Goal: Information Seeking & Learning: Learn about a topic

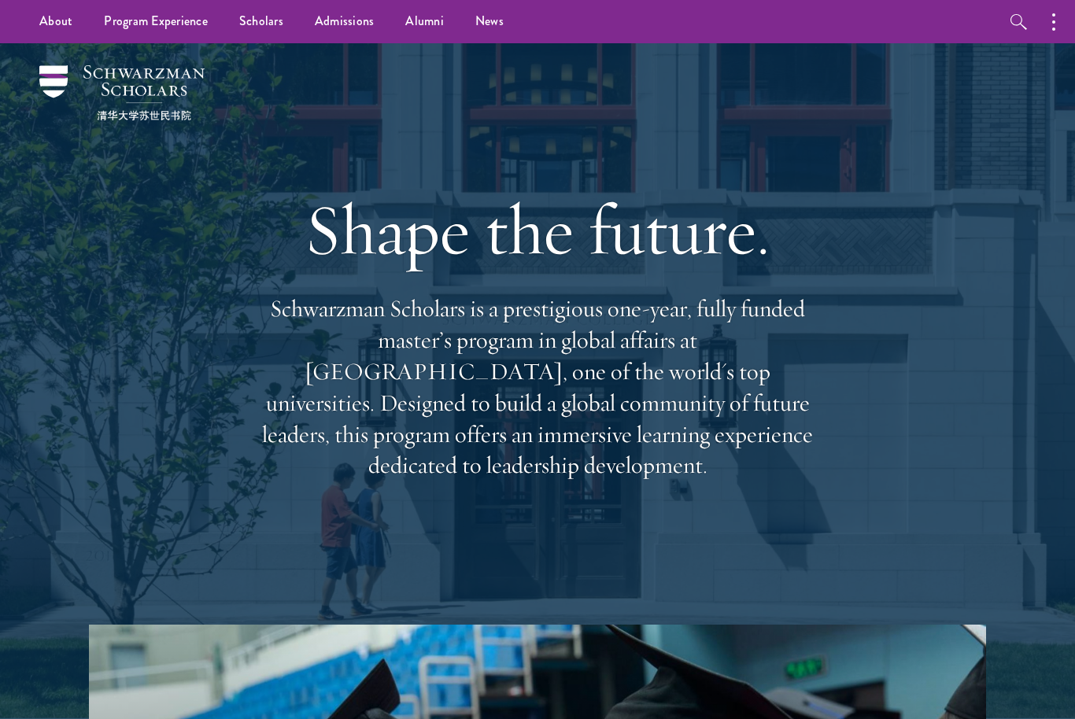
click at [250, 20] on link "Scholars" at bounding box center [261, 21] width 76 height 43
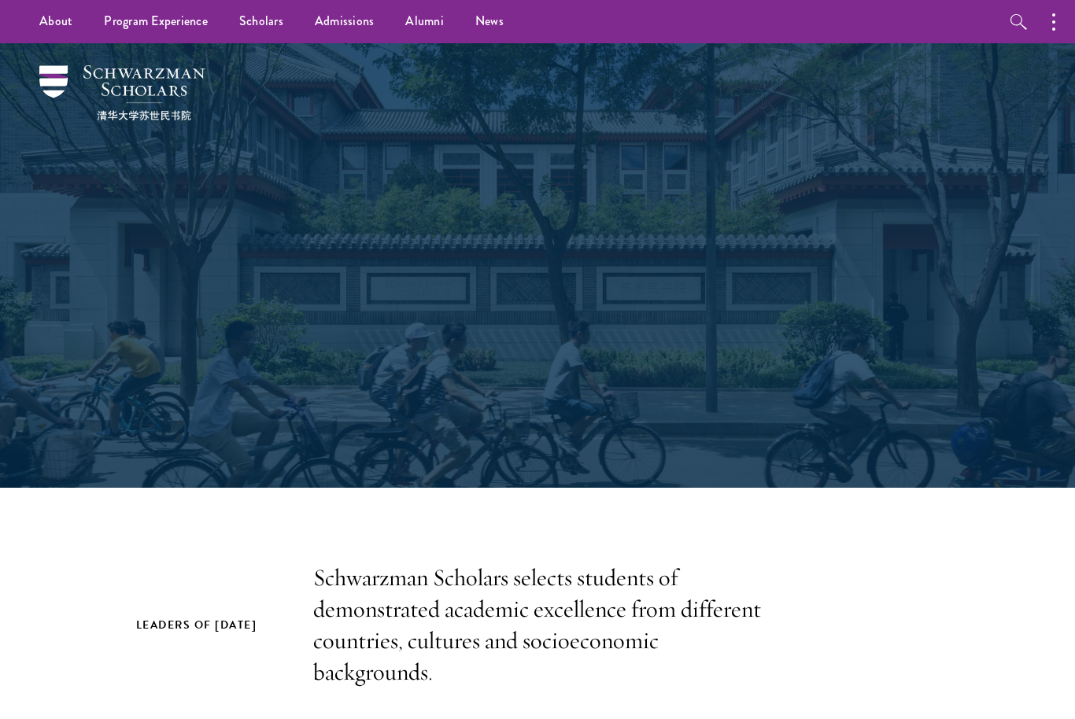
click at [356, 17] on link "Admissions" at bounding box center [344, 21] width 91 height 43
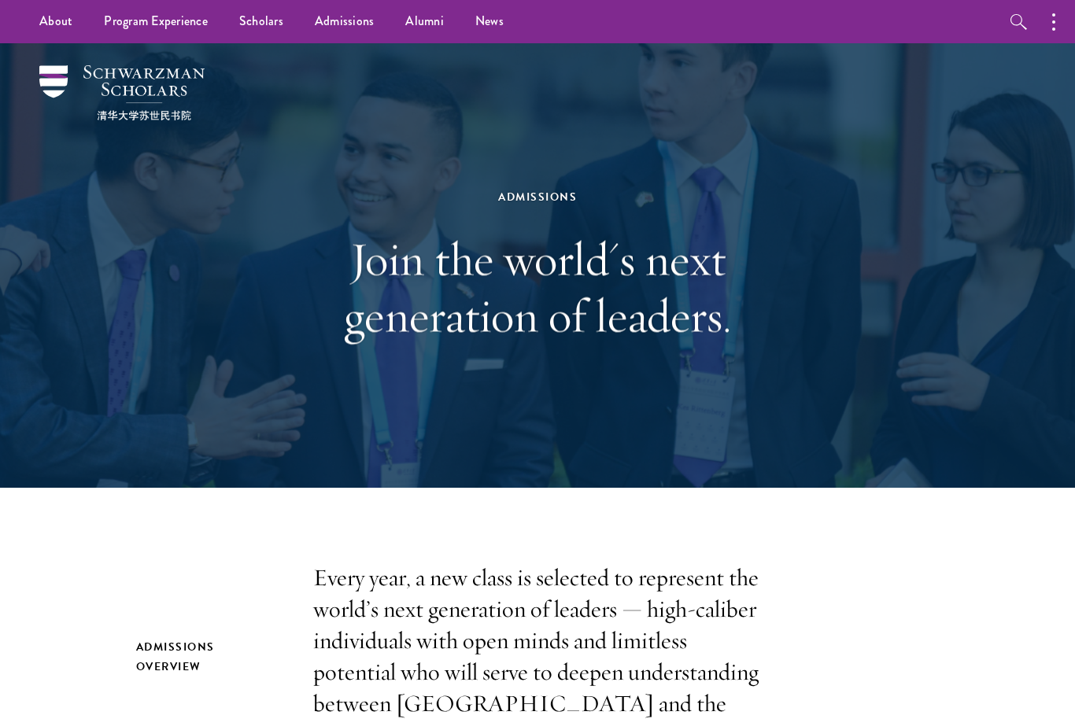
click at [0, 0] on link "Application Instructions" at bounding box center [0, 0] width 0 height 0
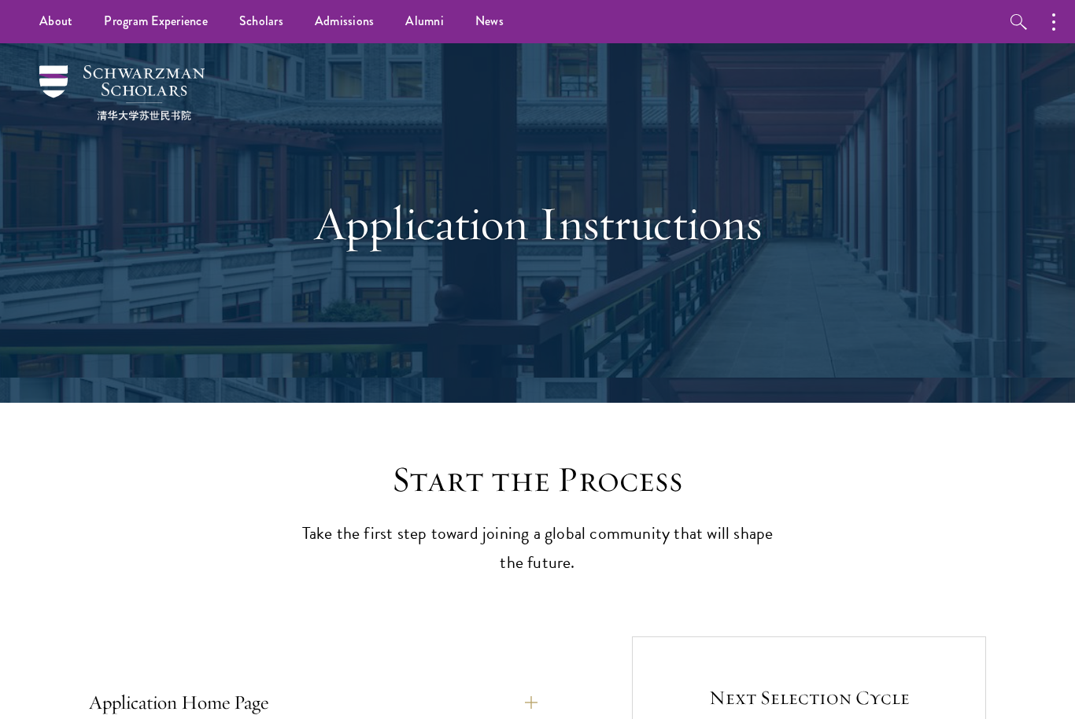
click at [290, 14] on link "Scholars" at bounding box center [261, 21] width 76 height 43
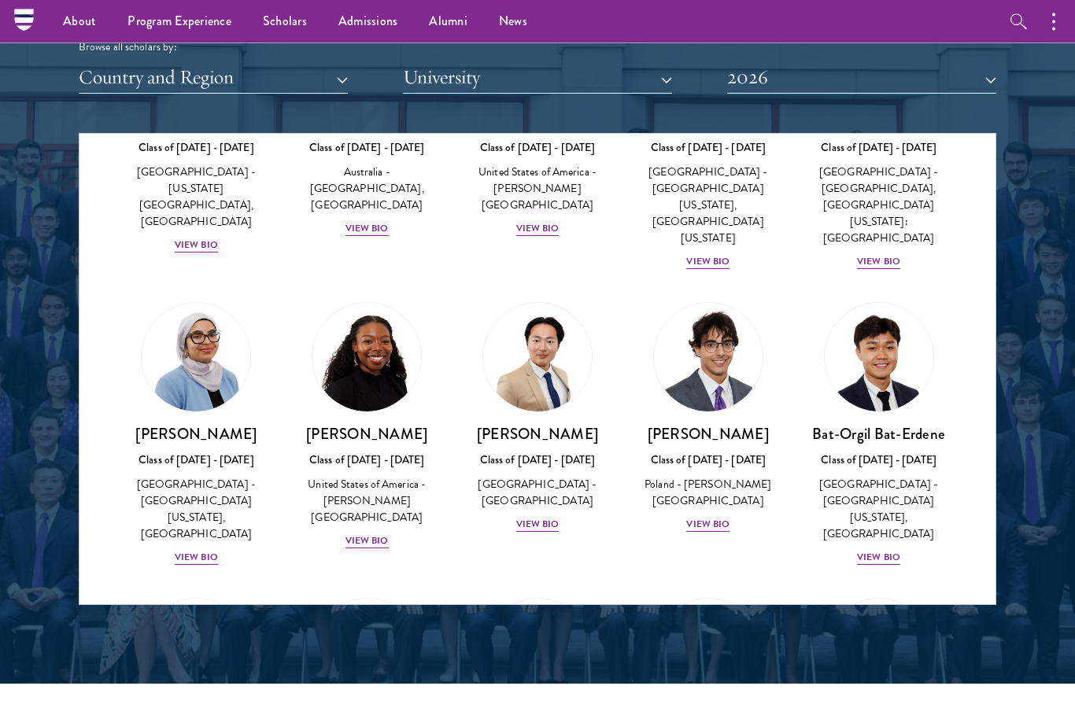
scroll to position [1929, 0]
click at [543, 517] on div "View Bio" at bounding box center [537, 524] width 43 height 15
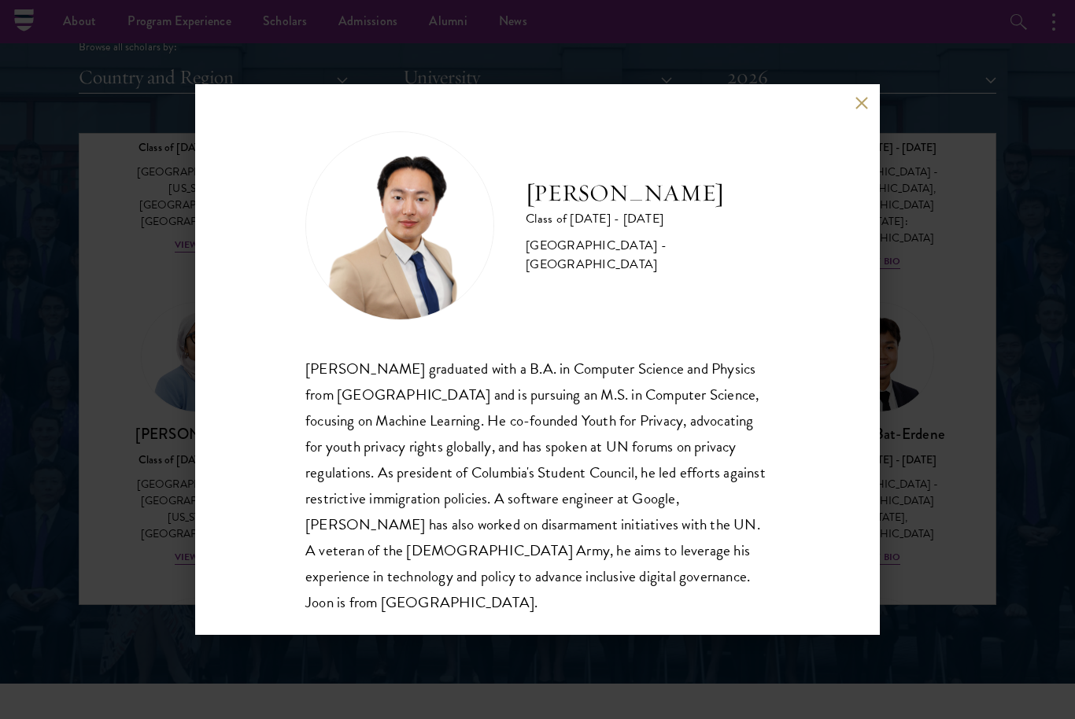
click at [843, 103] on div "[PERSON_NAME] Class of [DATE] - [DATE] [GEOGRAPHIC_DATA] - [GEOGRAPHIC_DATA] [P…" at bounding box center [537, 359] width 684 height 551
click at [857, 106] on button at bounding box center [860, 102] width 13 height 13
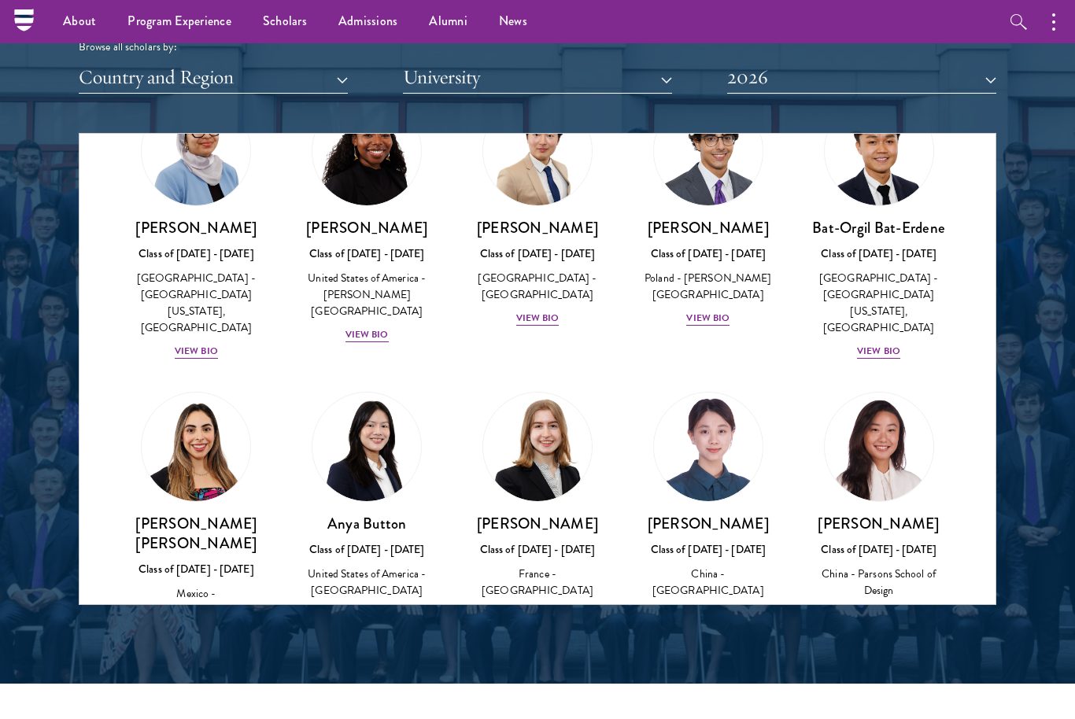
scroll to position [1106, 0]
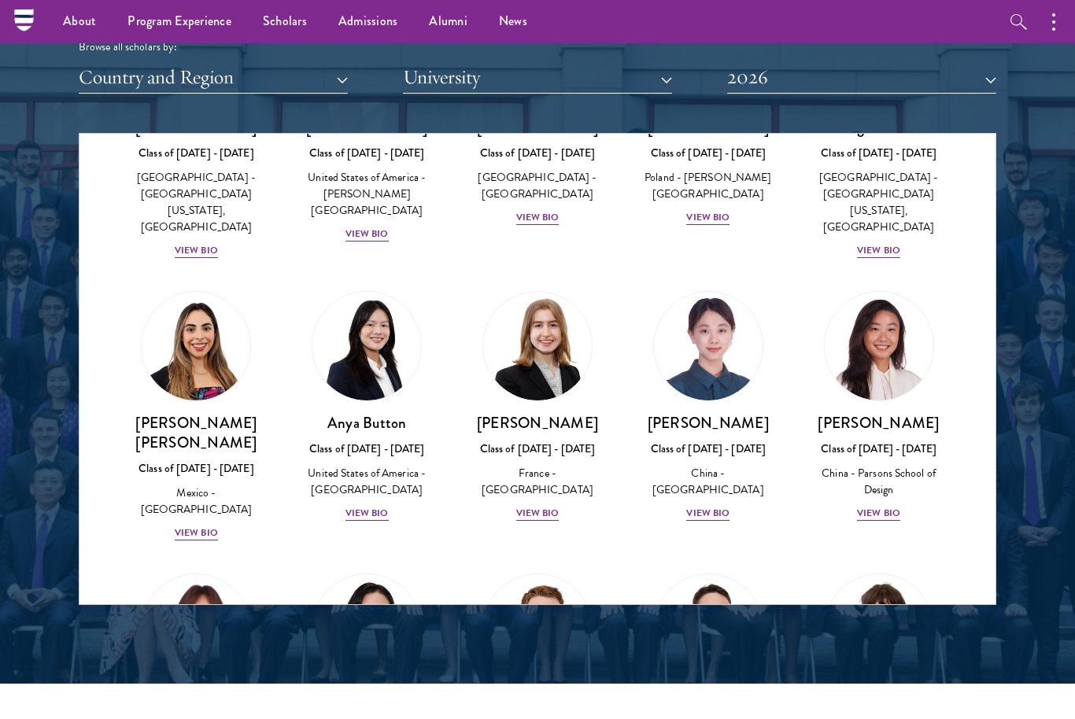
click at [883, 506] on div "View Bio" at bounding box center [878, 513] width 43 height 15
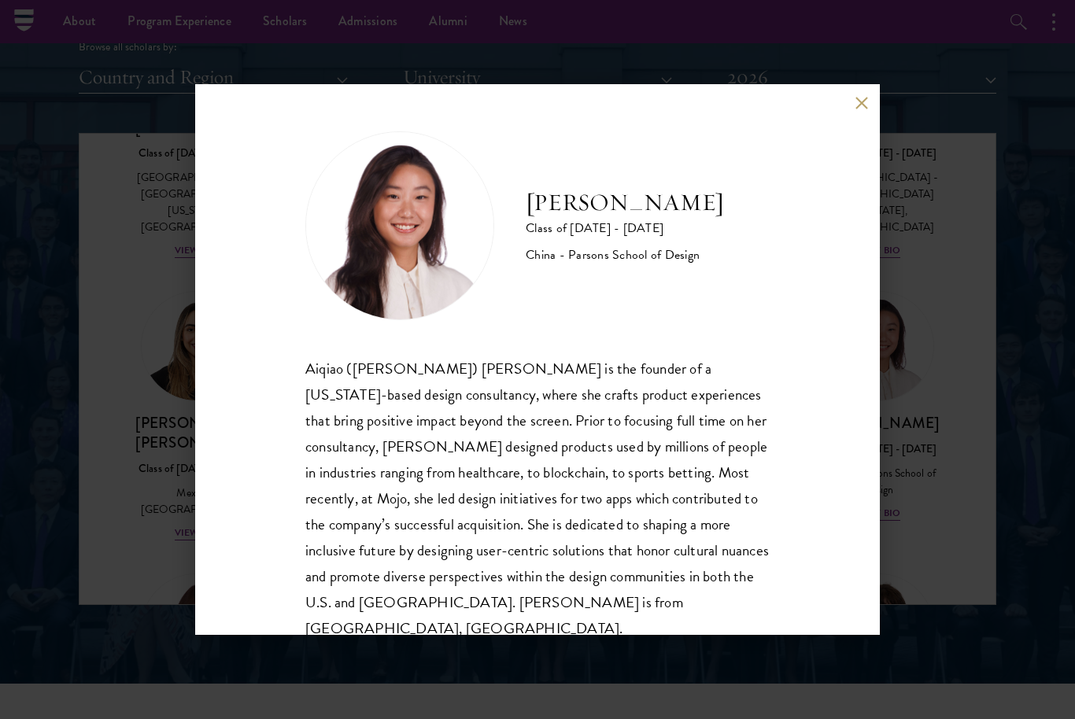
click at [850, 94] on div "[PERSON_NAME] Class of [DATE] - [DATE] China - [PERSON_NAME] School of Design […" at bounding box center [537, 359] width 684 height 551
click at [850, 101] on div "[PERSON_NAME] Class of [DATE] - [DATE] China - [PERSON_NAME] School of Design […" at bounding box center [537, 359] width 684 height 551
click at [866, 108] on button at bounding box center [860, 102] width 13 height 13
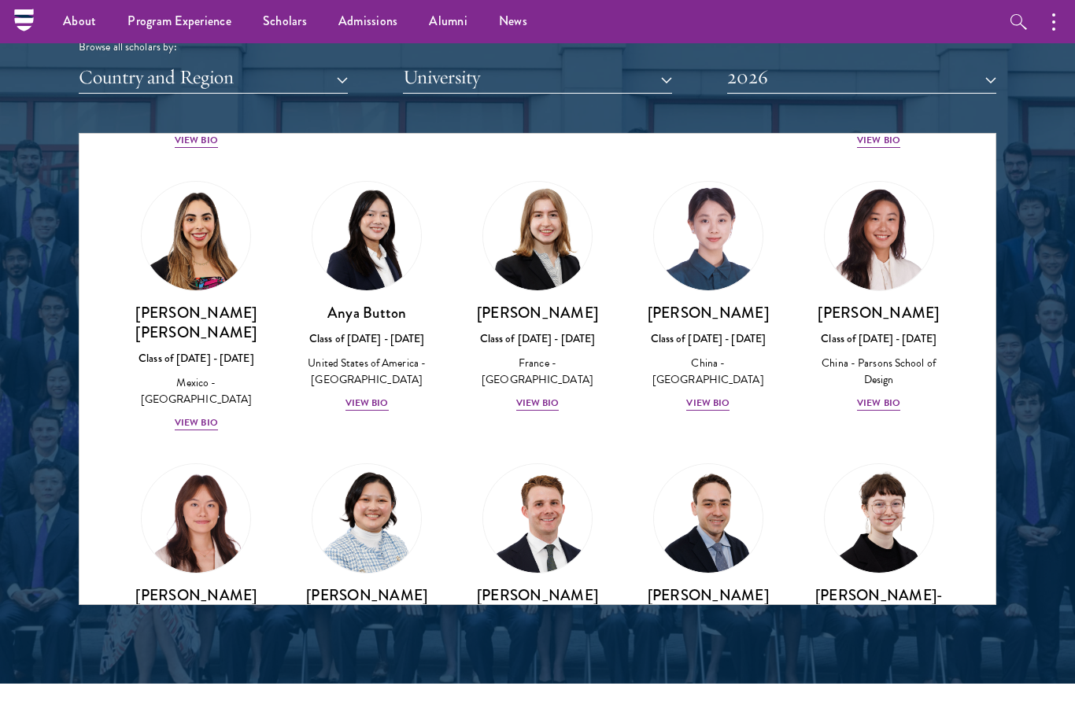
scroll to position [1426, 0]
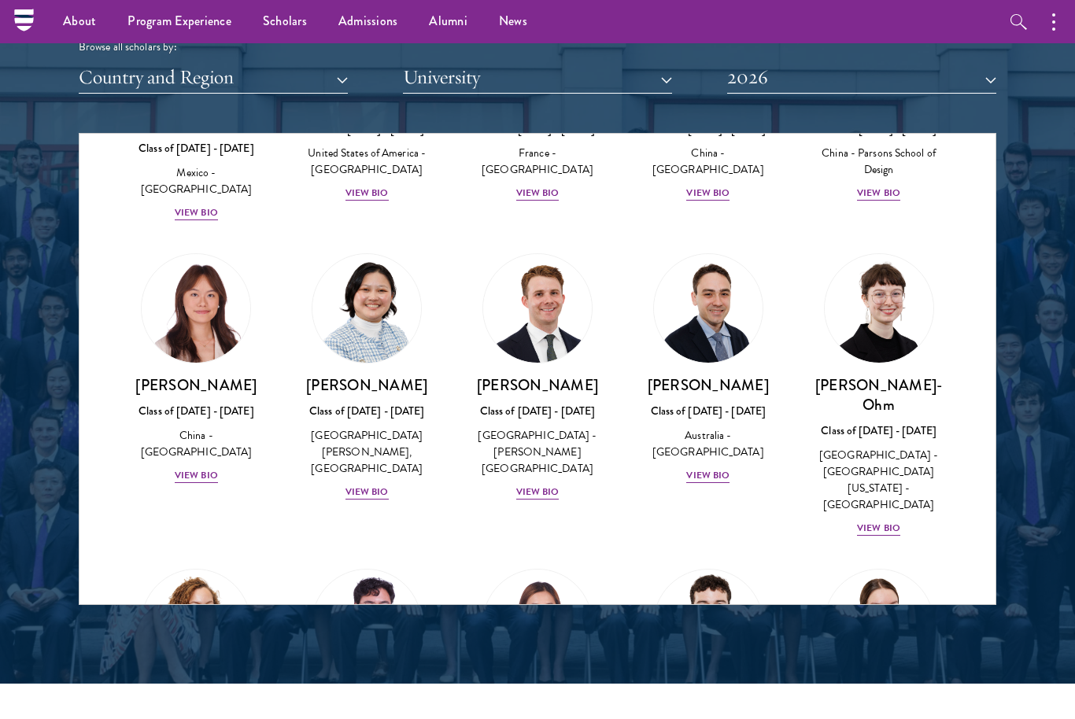
click at [367, 430] on div "[PERSON_NAME] Class of [DATE] - [DATE] [GEOGRAPHIC_DATA] - [PERSON_NAME][GEOGRA…" at bounding box center [366, 438] width 139 height 126
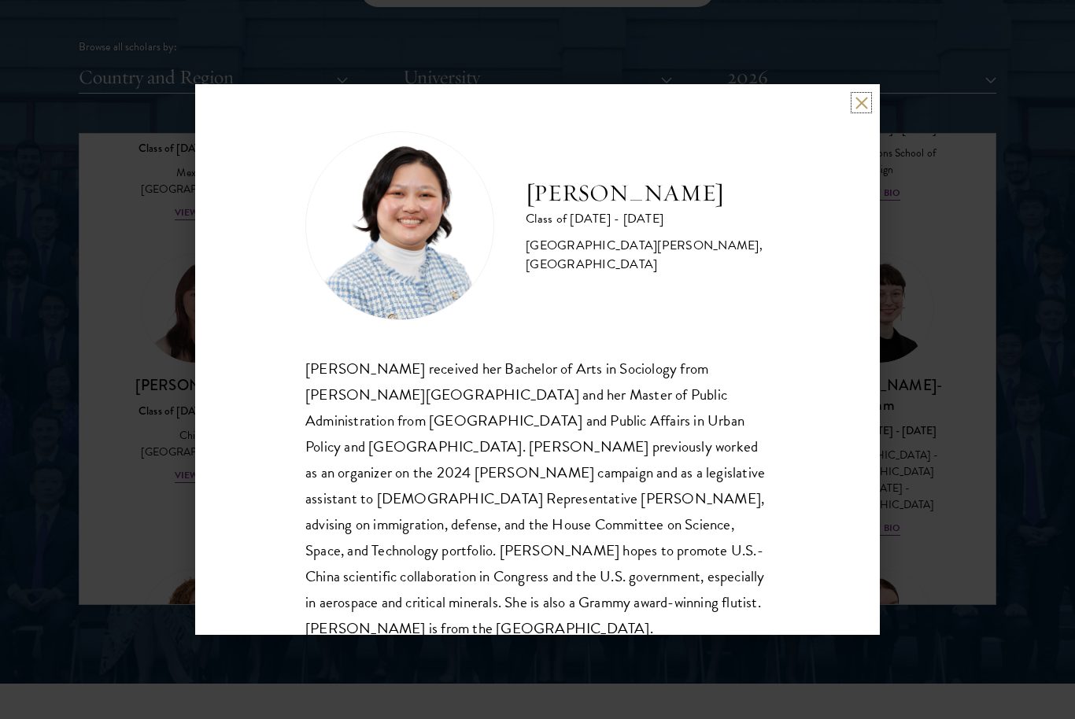
scroll to position [1982, 0]
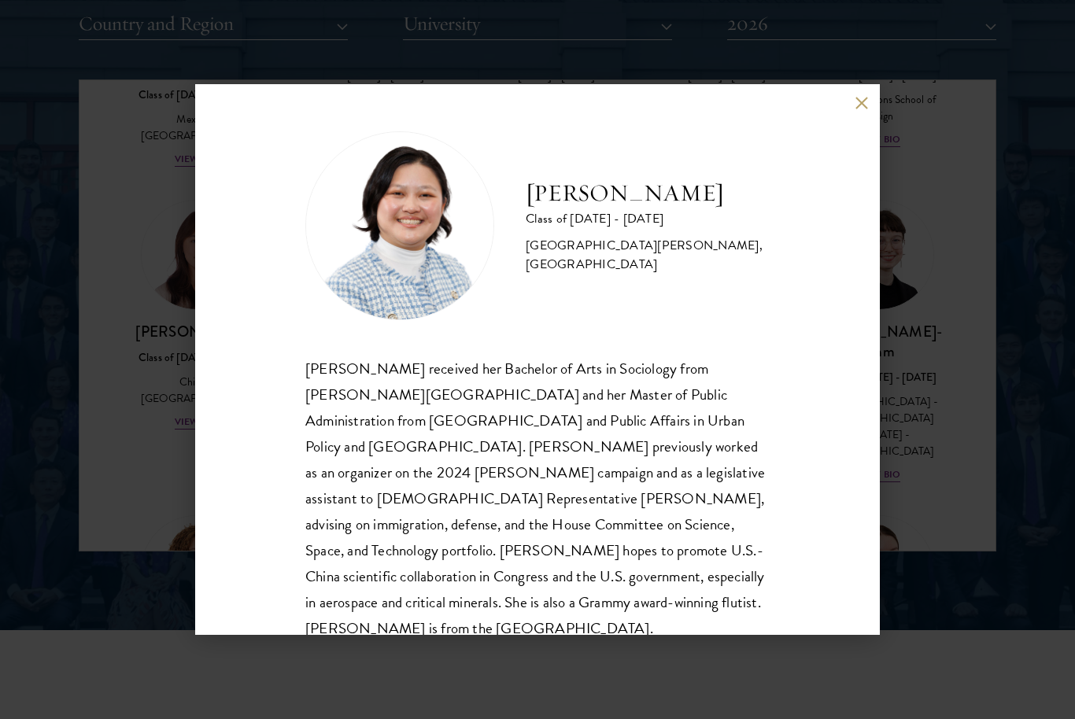
click at [984, 257] on div "[PERSON_NAME] Class of [DATE] - [DATE] [GEOGRAPHIC_DATA] - [PERSON_NAME][GEOGRA…" at bounding box center [537, 359] width 1075 height 719
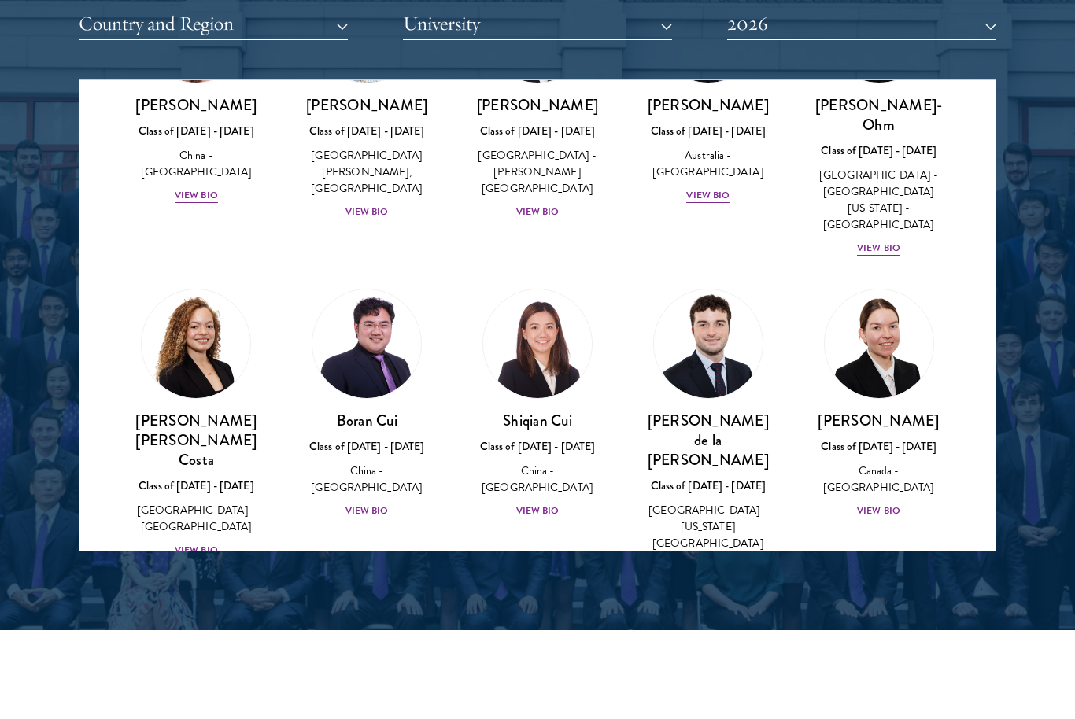
scroll to position [1709, 0]
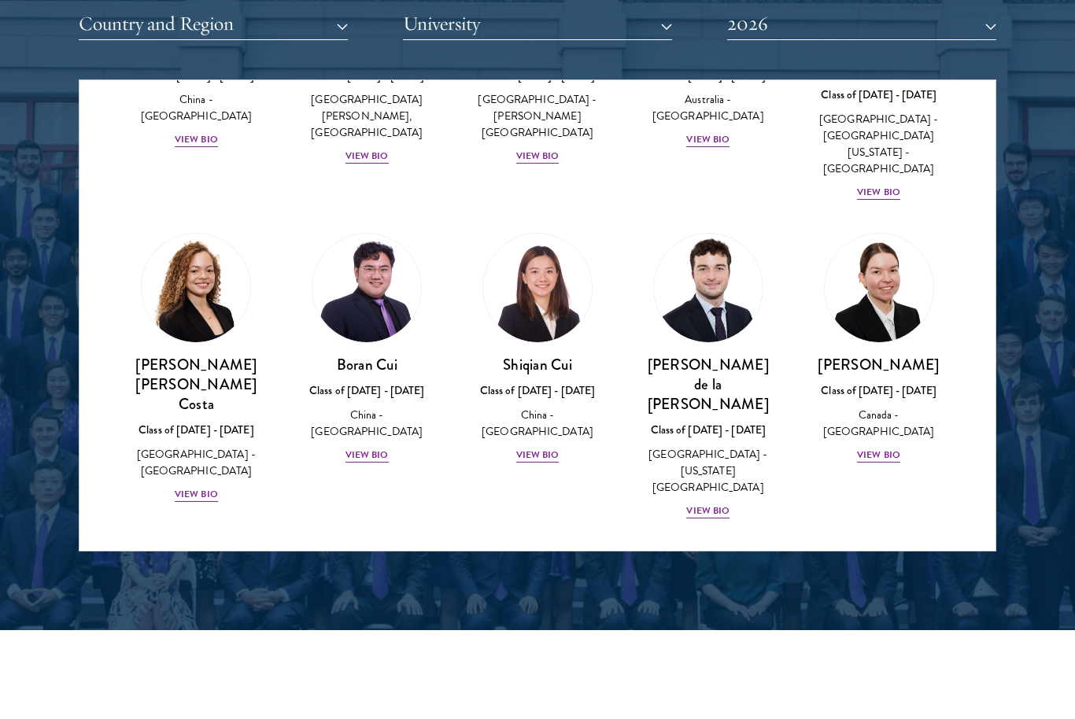
click at [547, 448] on div "View Bio" at bounding box center [537, 455] width 43 height 15
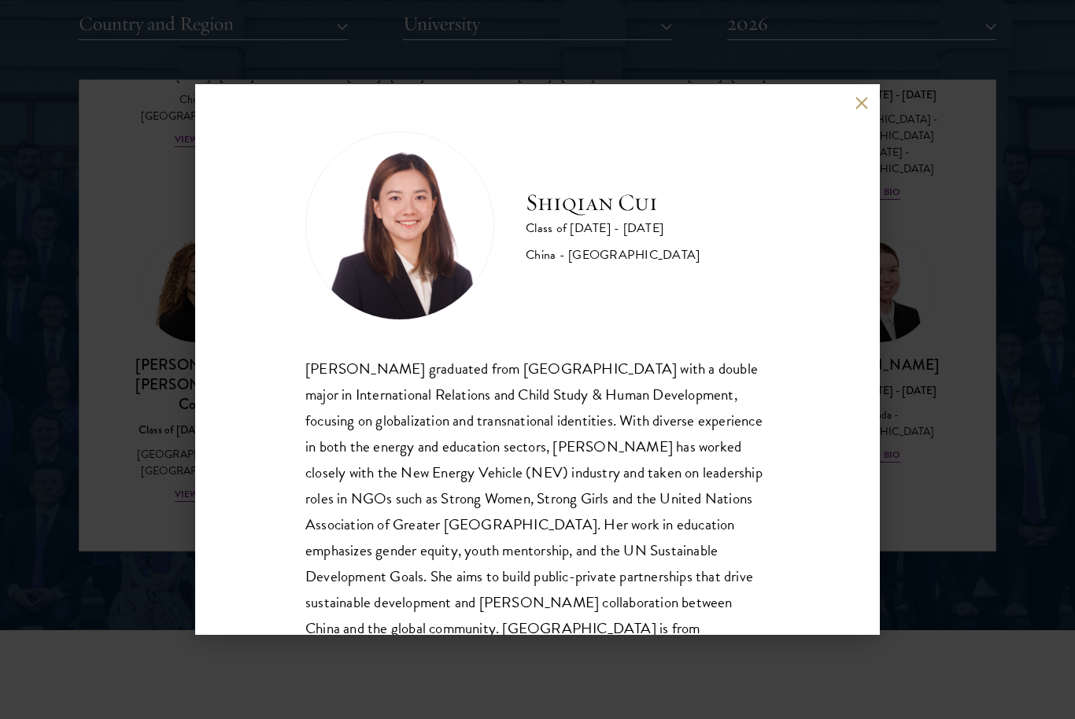
scroll to position [52, 0]
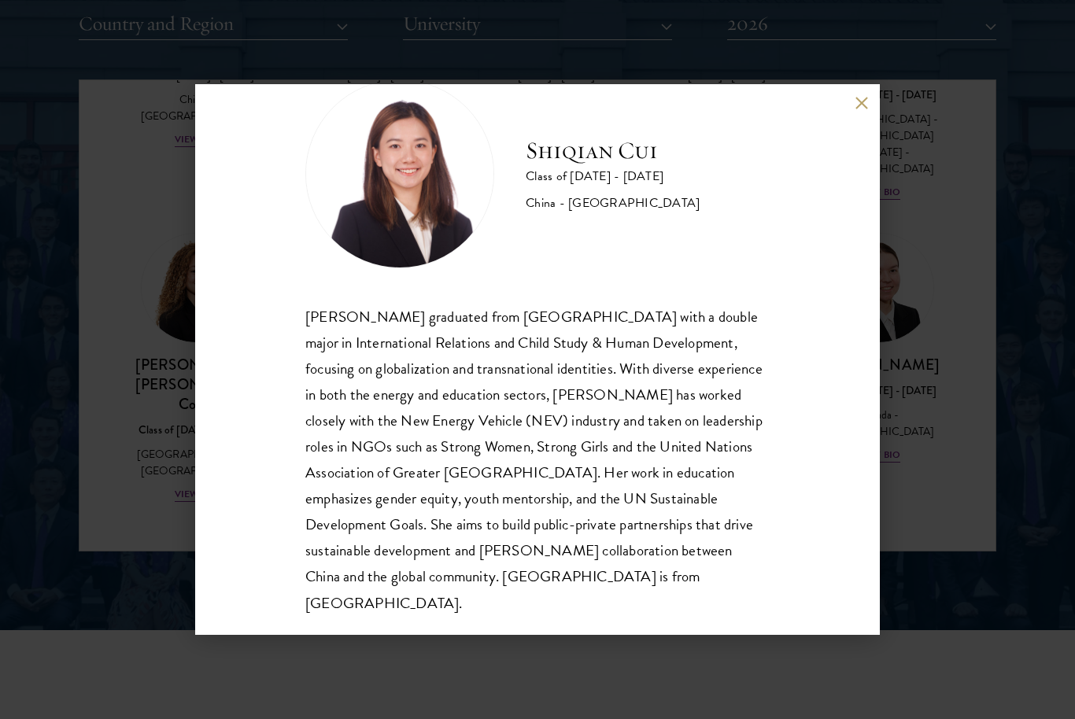
click at [865, 106] on button at bounding box center [860, 102] width 13 height 13
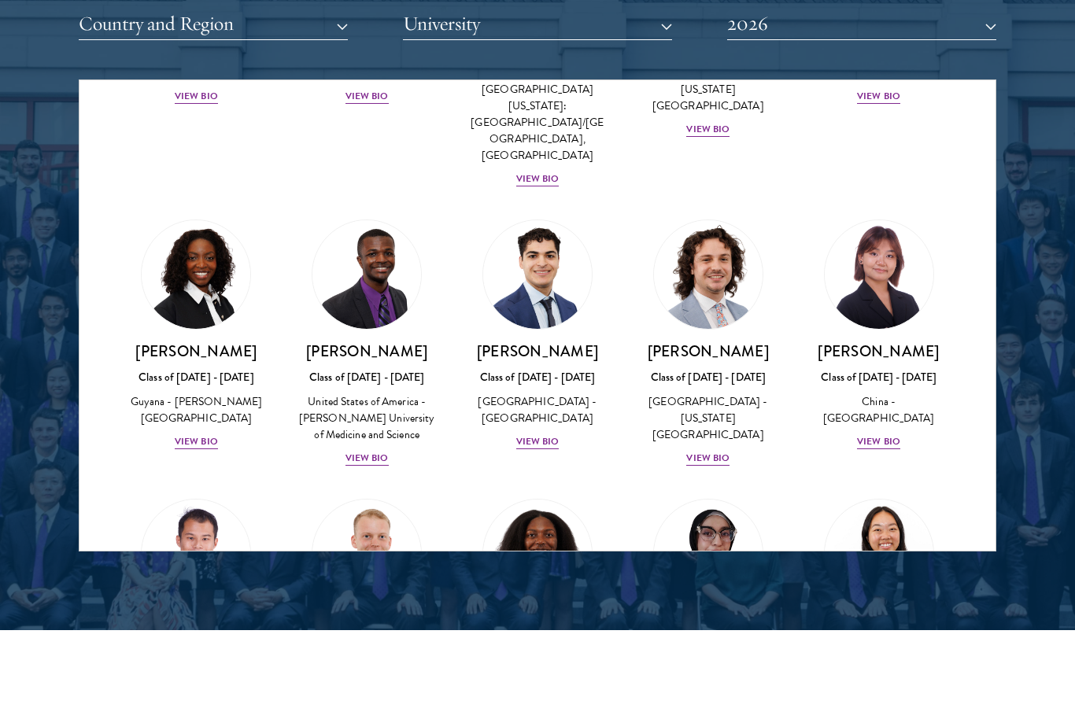
scroll to position [2726, 0]
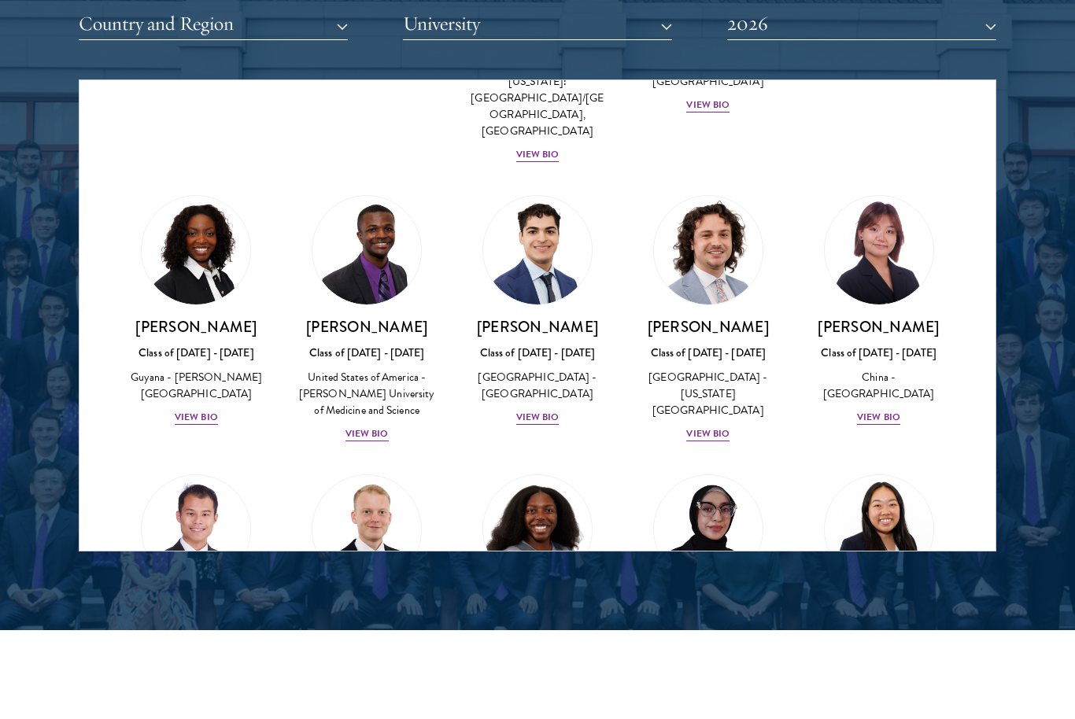
click at [546, 410] on div "View Bio" at bounding box center [537, 417] width 43 height 15
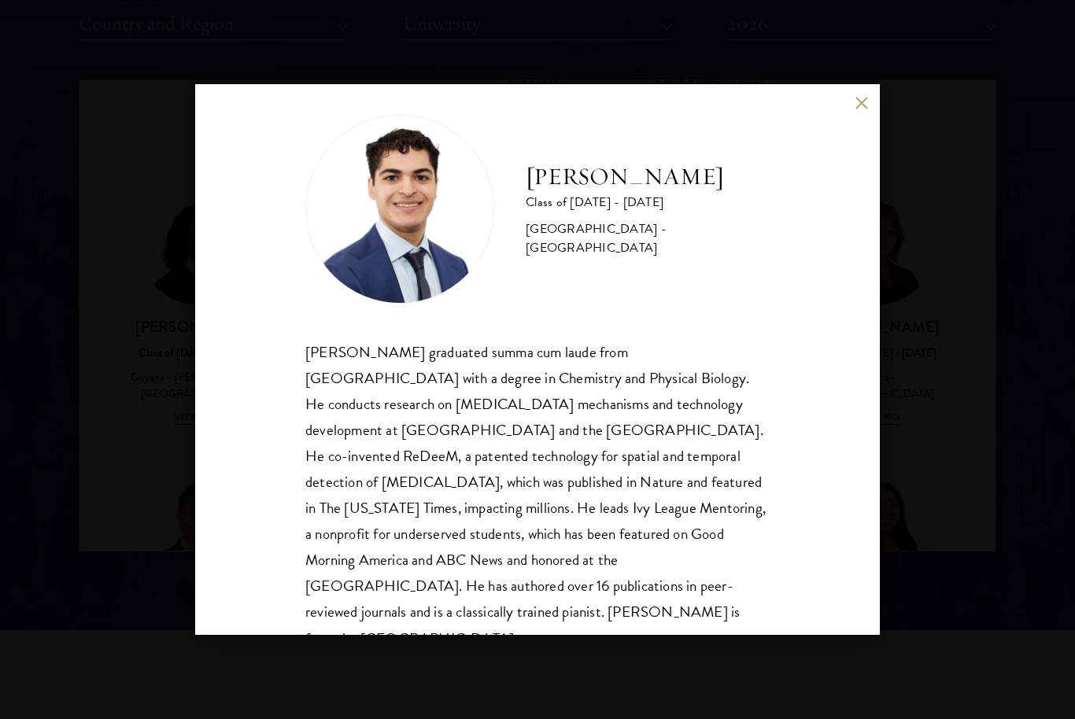
scroll to position [4, 0]
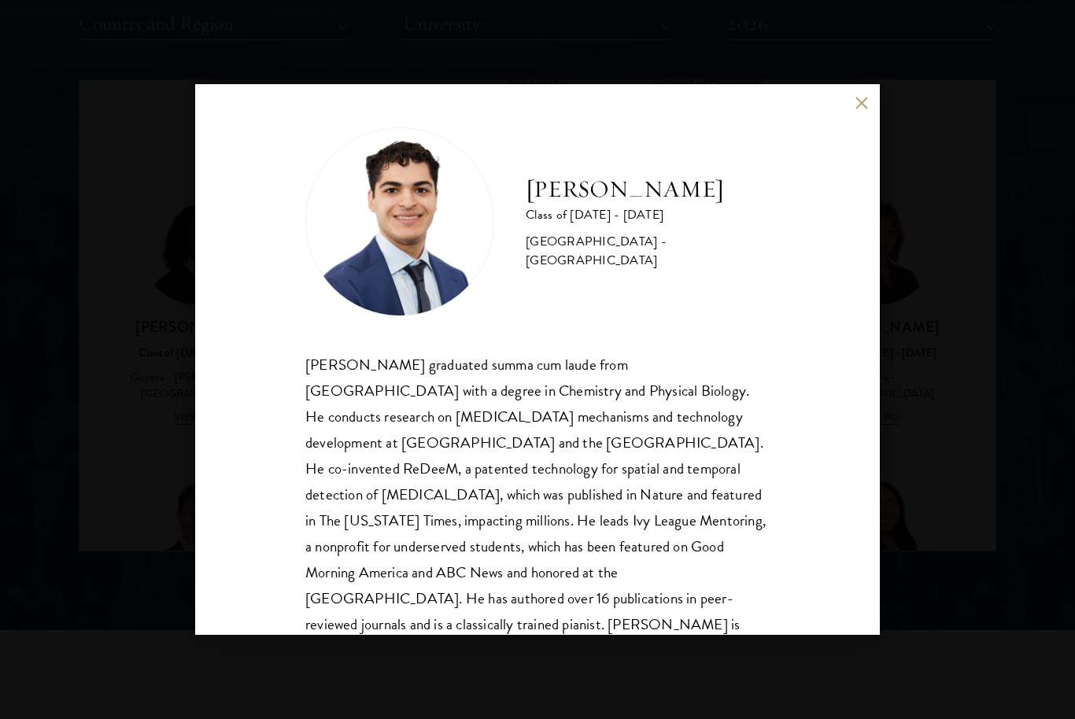
click at [857, 104] on button at bounding box center [860, 102] width 13 height 13
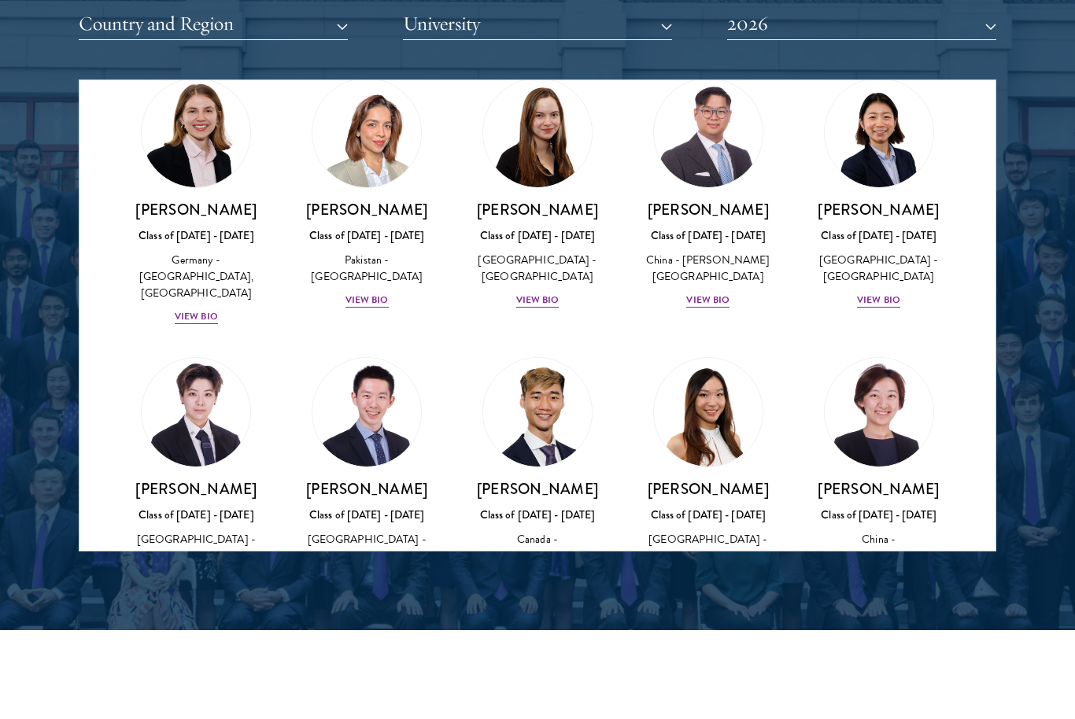
scroll to position [4024, 0]
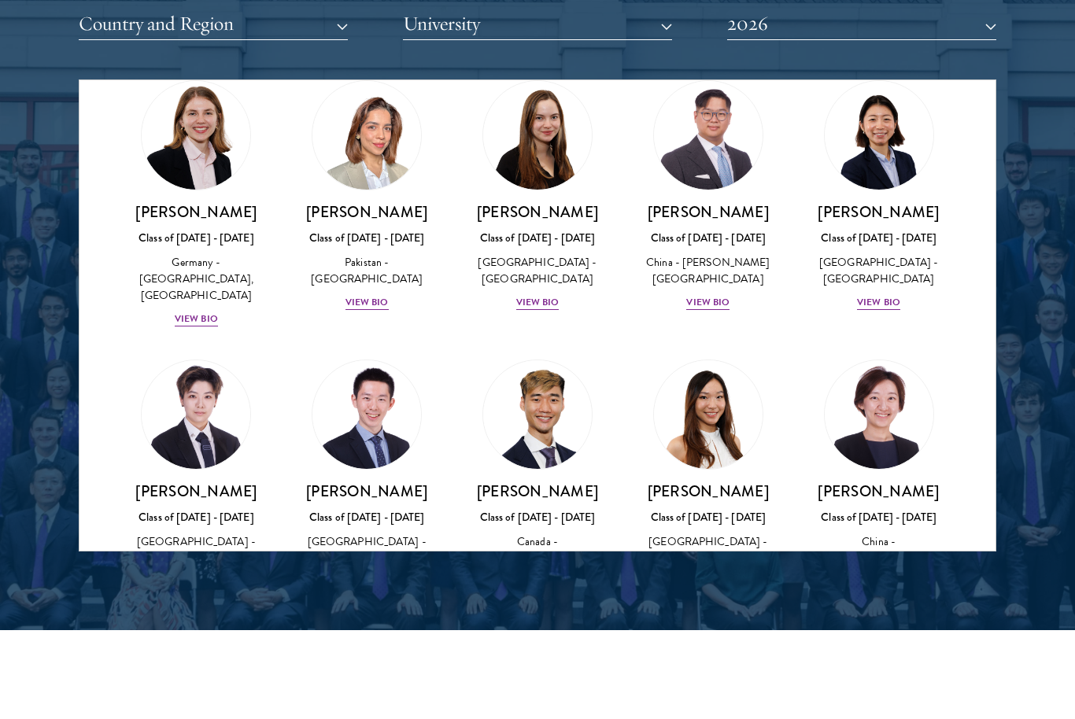
click at [721, 574] on div "View Bio" at bounding box center [707, 581] width 43 height 15
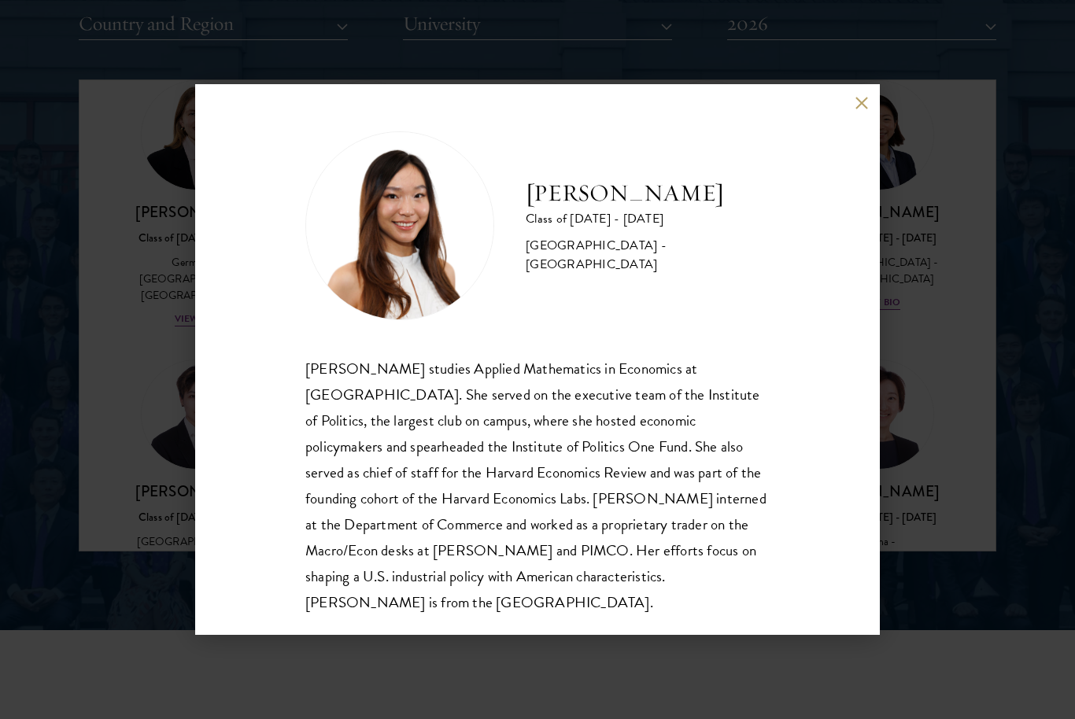
click at [839, 120] on div "[PERSON_NAME] Class of [DATE] - [DATE] [GEOGRAPHIC_DATA] - [GEOGRAPHIC_DATA] [P…" at bounding box center [537, 359] width 684 height 551
click at [855, 114] on div "[PERSON_NAME] Class of [DATE] - [DATE] [GEOGRAPHIC_DATA] - [GEOGRAPHIC_DATA] [P…" at bounding box center [537, 359] width 684 height 551
click at [849, 116] on div "[PERSON_NAME] Class of [DATE] - [DATE] [GEOGRAPHIC_DATA] - [GEOGRAPHIC_DATA] [P…" at bounding box center [537, 359] width 684 height 551
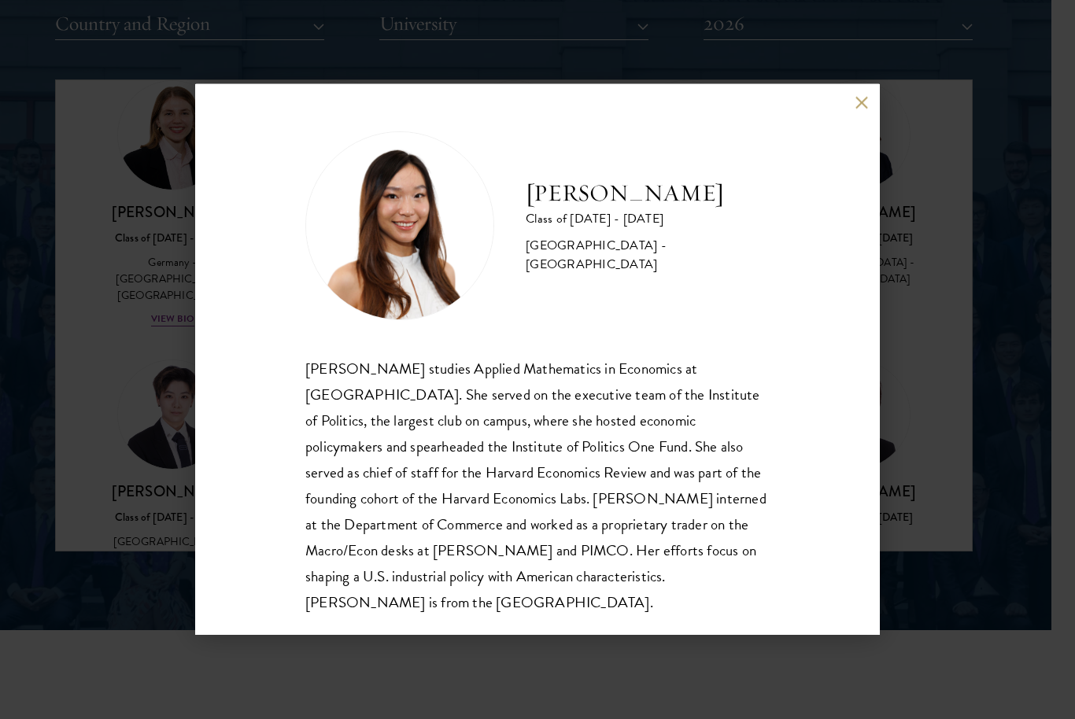
click at [855, 105] on button at bounding box center [860, 102] width 13 height 13
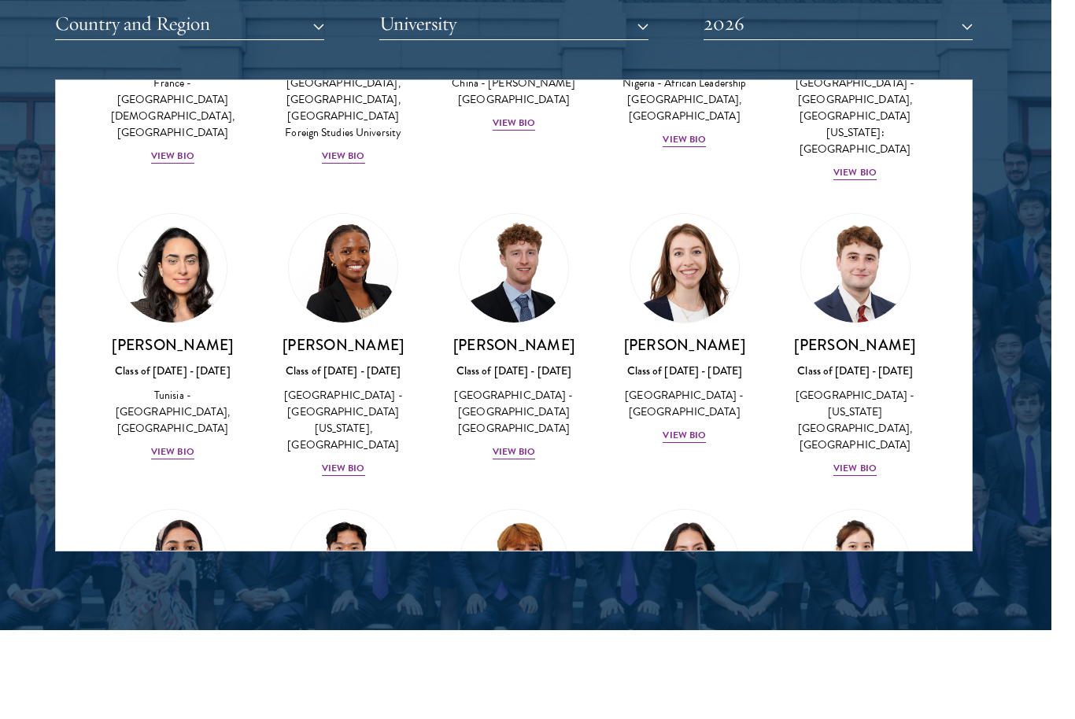
scroll to position [5385, 0]
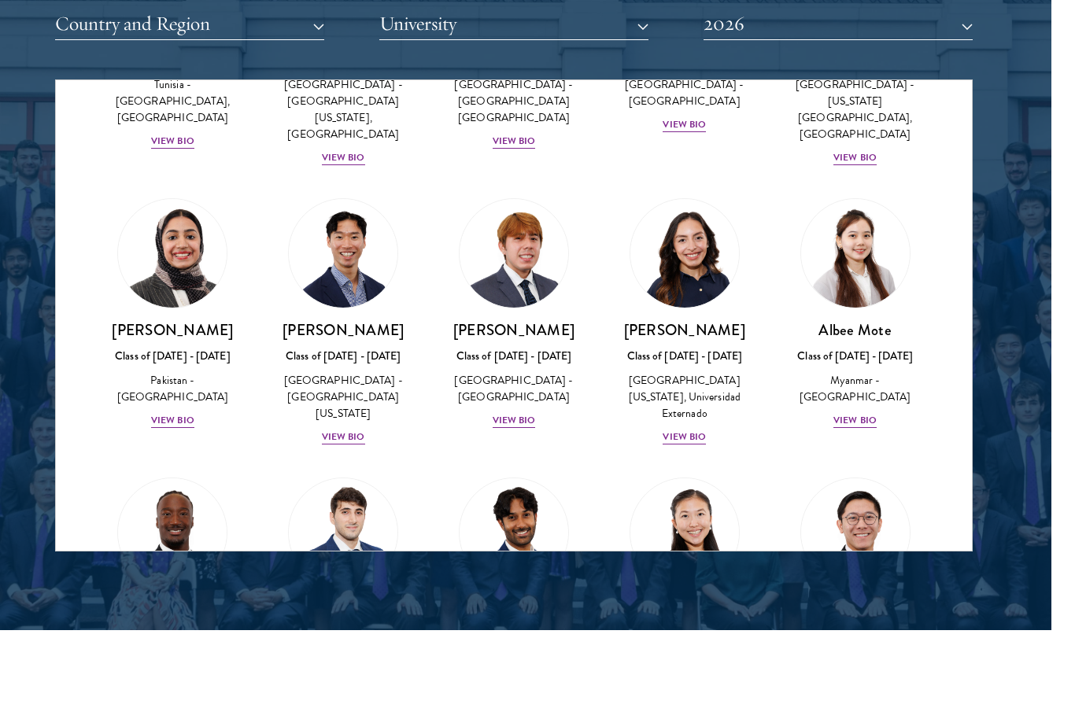
click at [521, 718] on div "View Bio" at bounding box center [513, 732] width 43 height 15
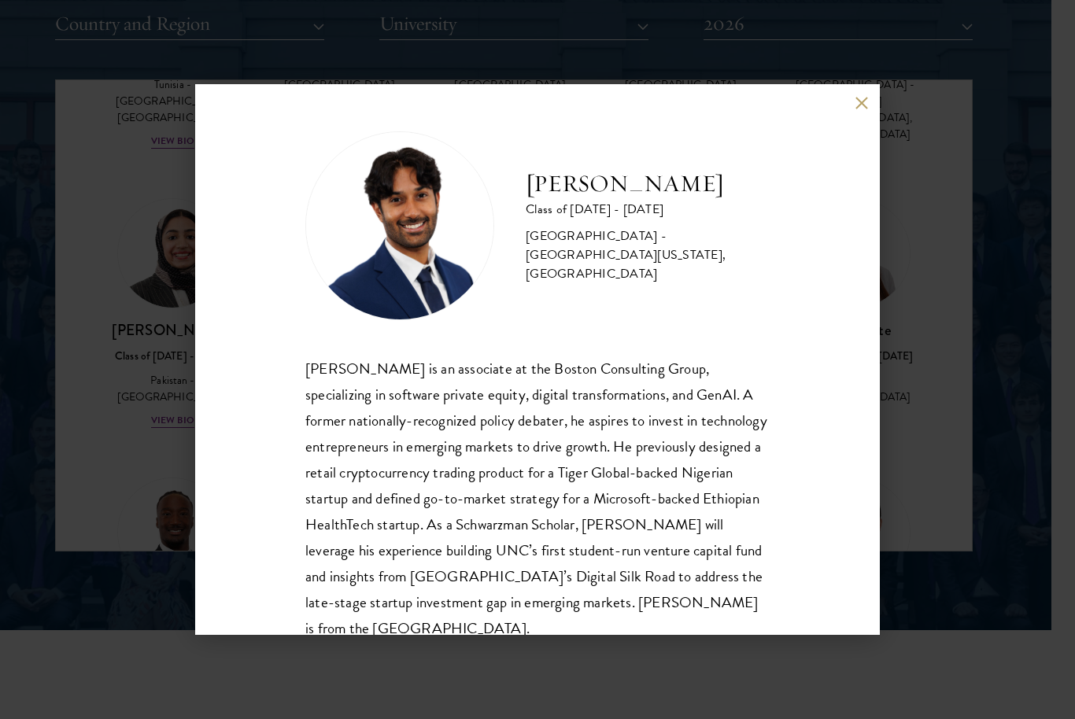
click at [858, 109] on button at bounding box center [860, 102] width 13 height 13
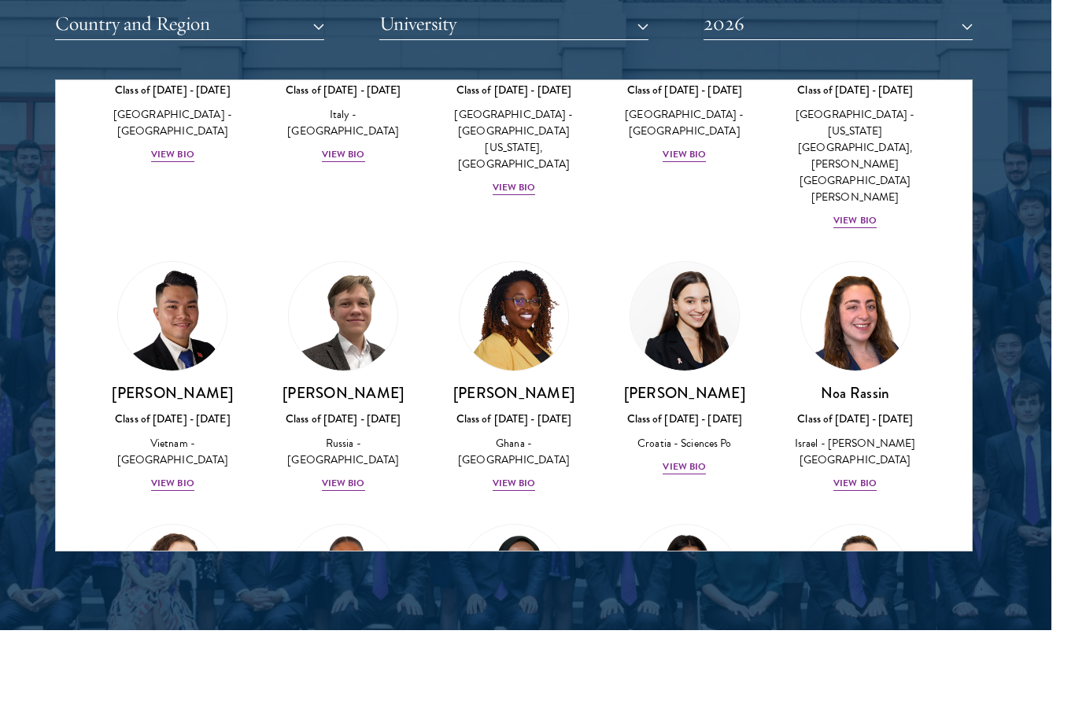
scroll to position [6061, 0]
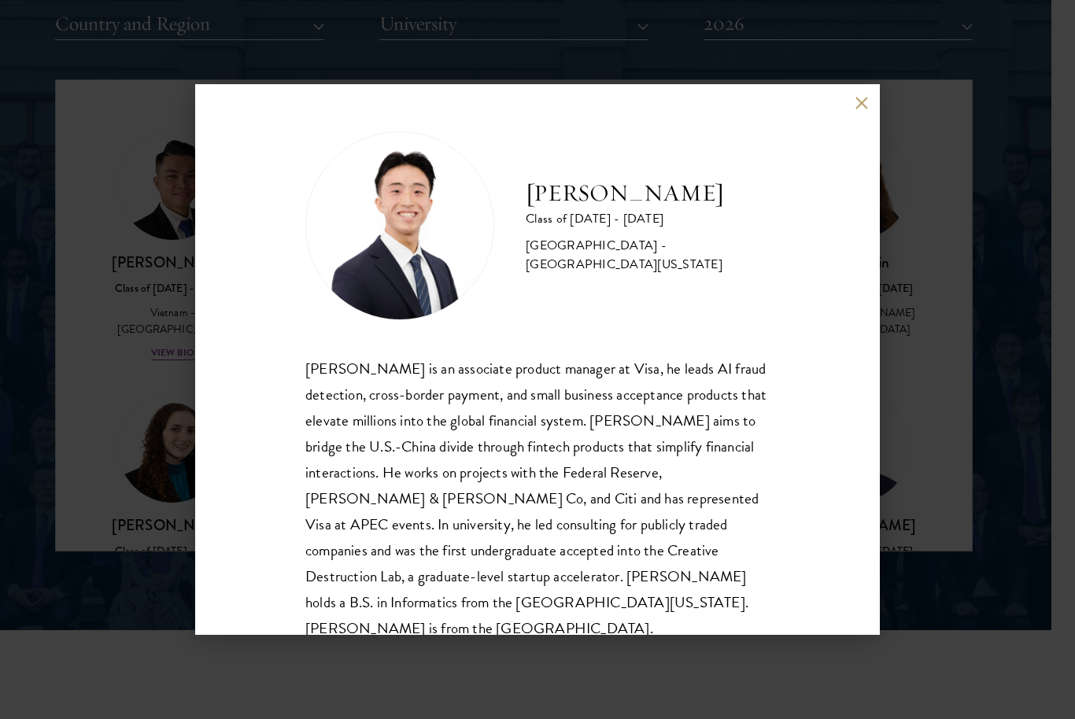
click at [972, 286] on div "[PERSON_NAME] Class of [DATE] - [DATE] [GEOGRAPHIC_DATA] - [GEOGRAPHIC_DATA][US…" at bounding box center [537, 359] width 1075 height 719
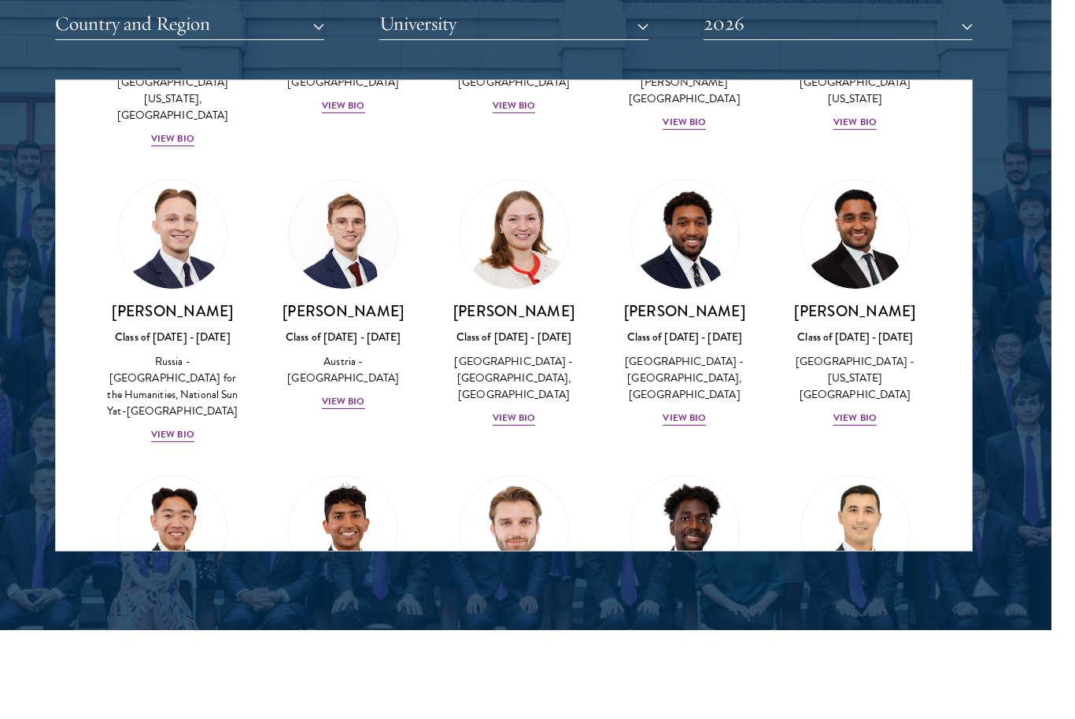
click at [977, 260] on div at bounding box center [513, 151] width 1075 height 957
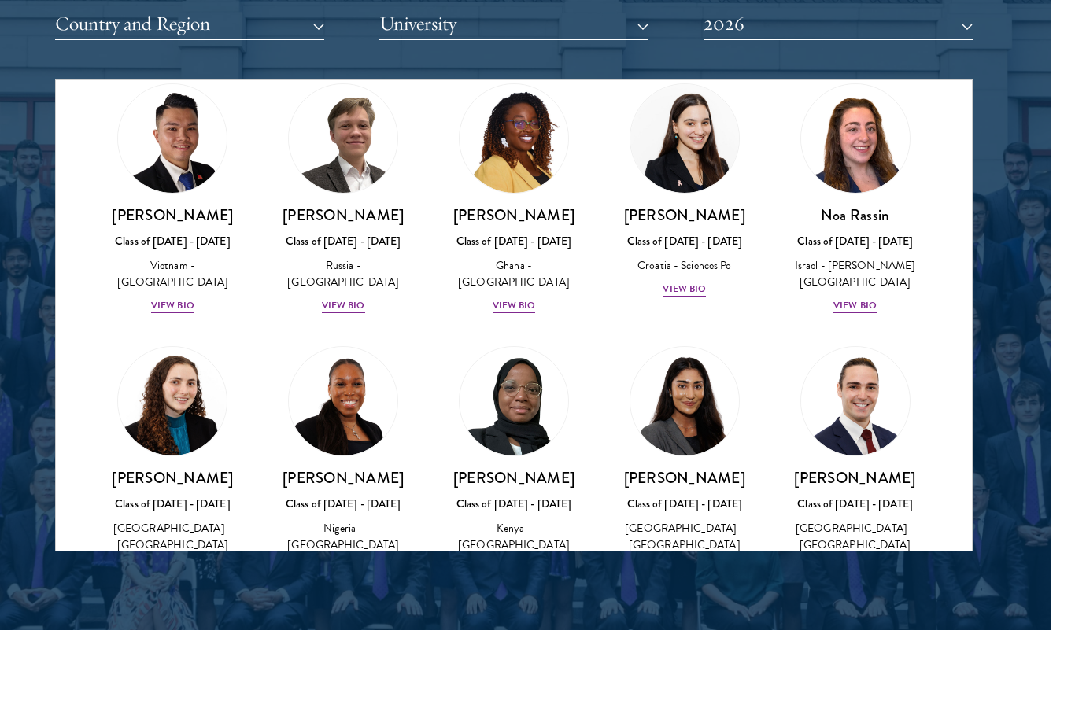
scroll to position [6102, 0]
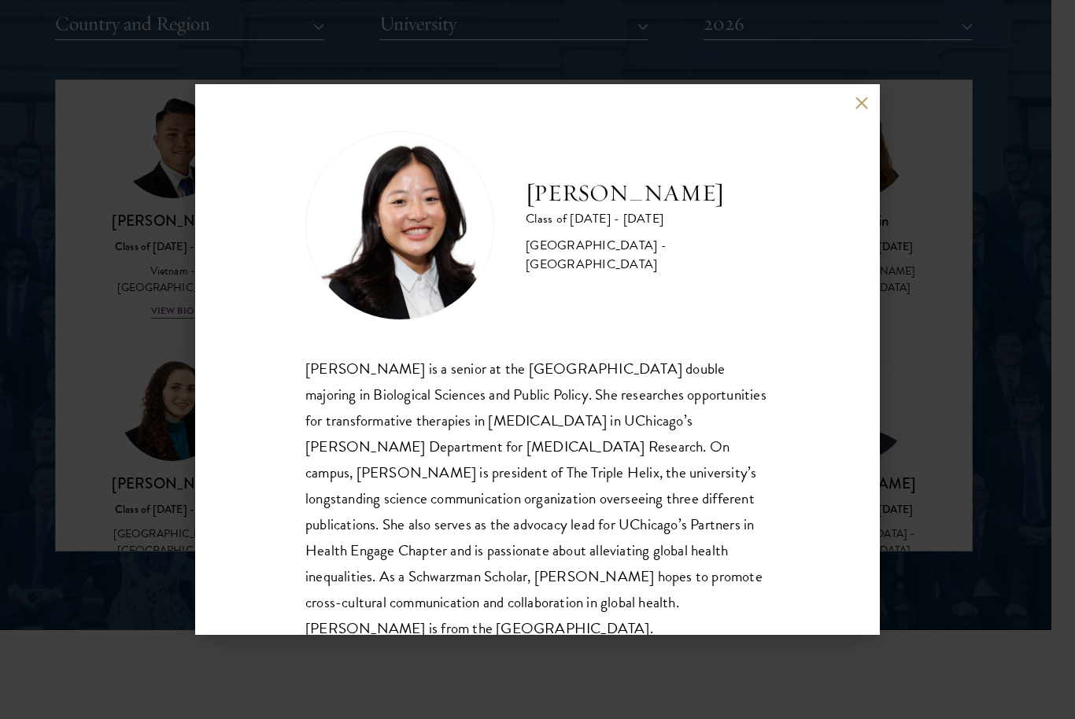
click at [953, 278] on div "[PERSON_NAME] Class of [DATE] - [DATE] [GEOGRAPHIC_DATA] - [GEOGRAPHIC_DATA] [P…" at bounding box center [537, 359] width 1075 height 719
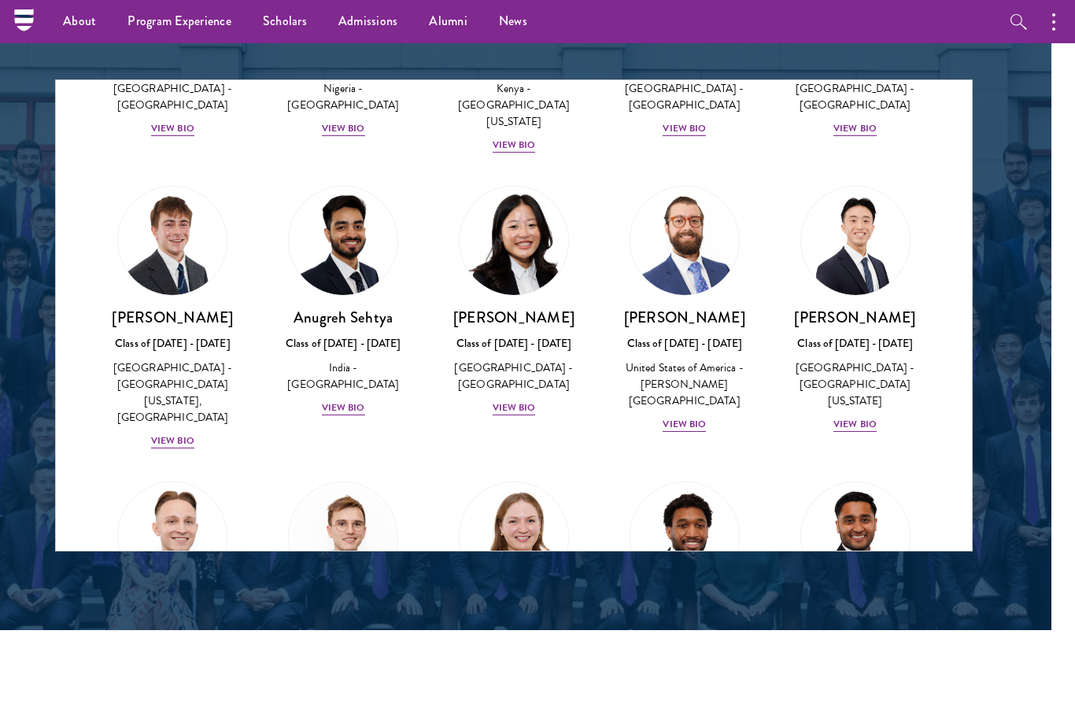
scroll to position [1982, 24]
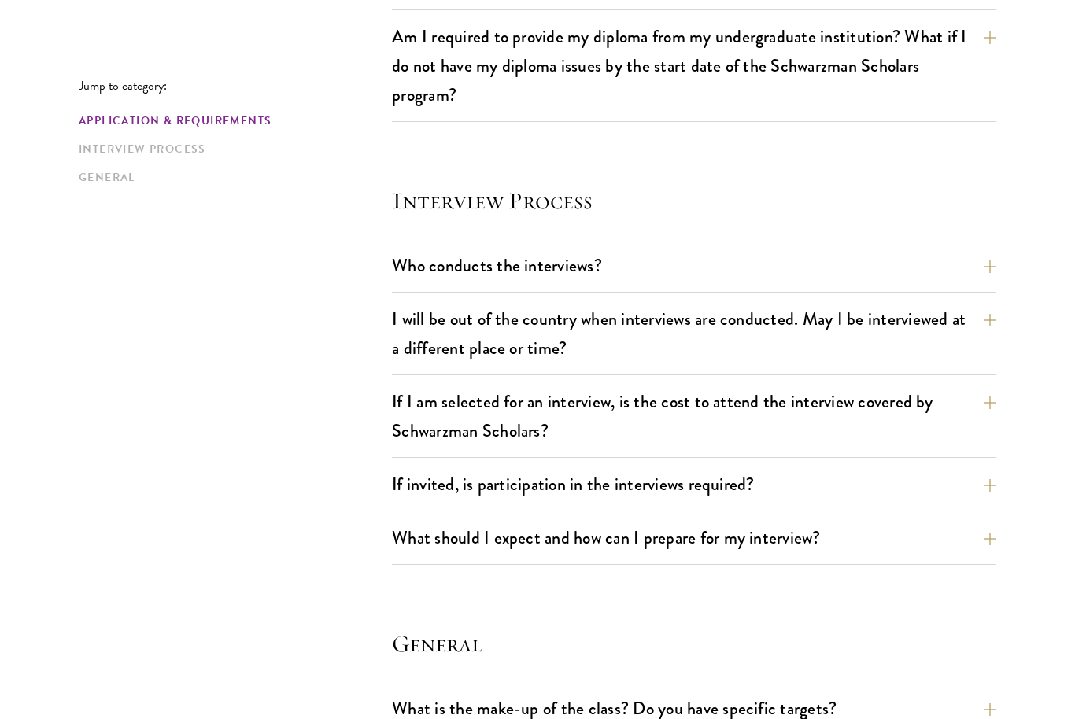
scroll to position [1909, 0]
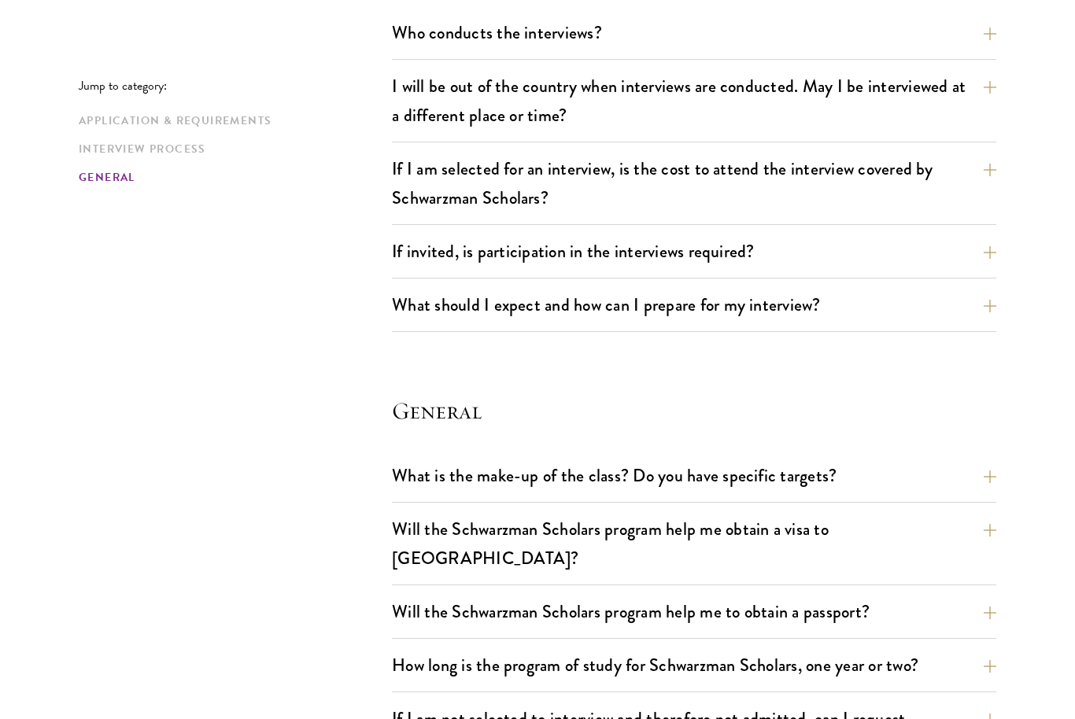
click at [876, 312] on button "What should I expect and how can I prepare for my interview?" at bounding box center [694, 304] width 604 height 35
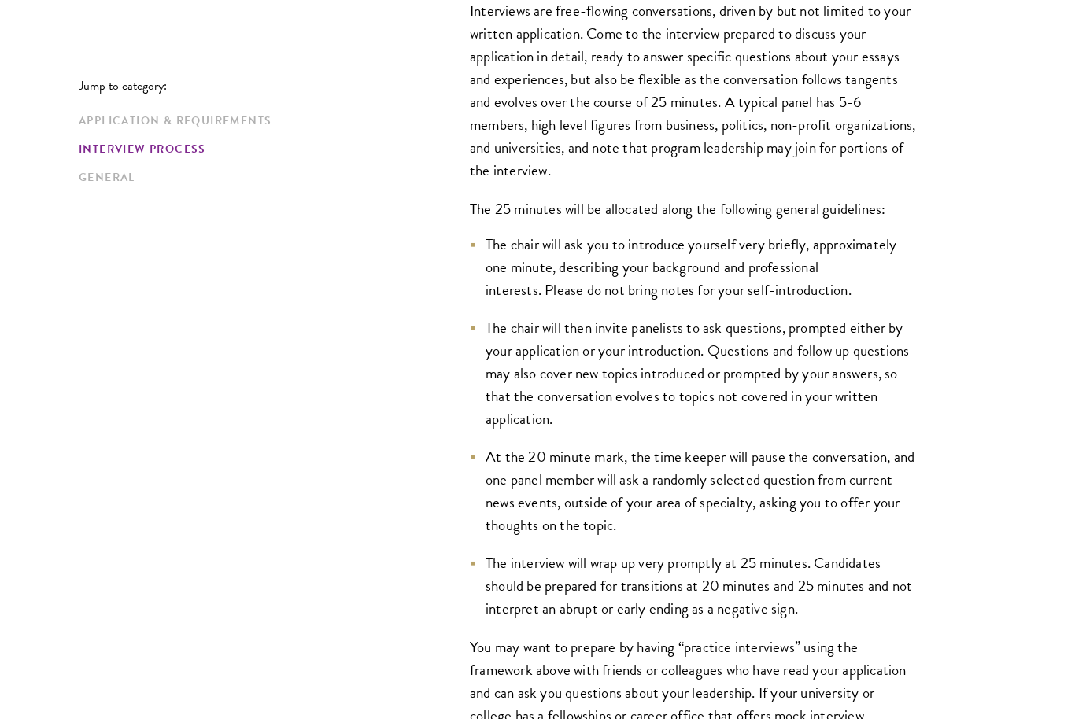
scroll to position [2266, 0]
